Goal: Navigation & Orientation: Find specific page/section

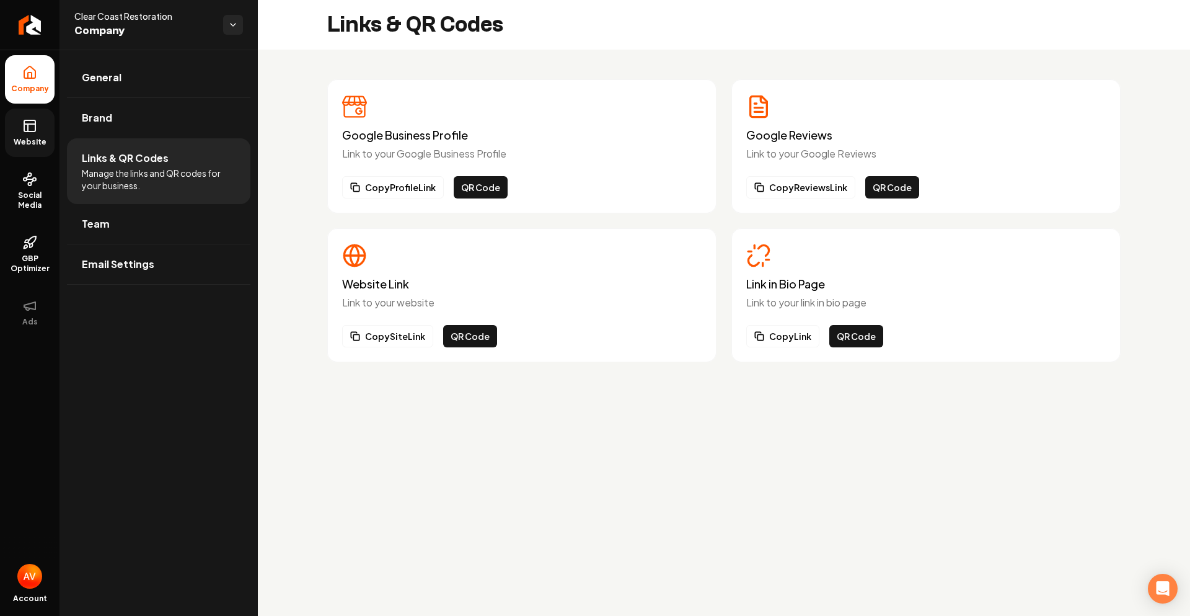
click at [40, 133] on link "Website" at bounding box center [30, 132] width 50 height 48
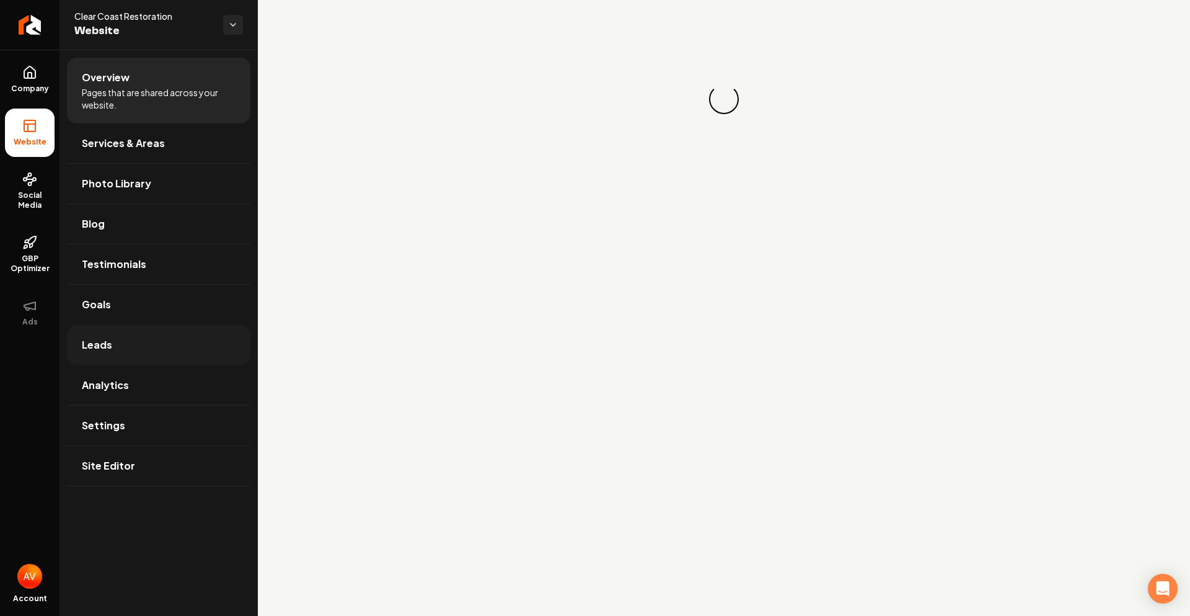
click at [123, 339] on link "Leads" at bounding box center [159, 345] width 184 height 40
